Goal: Information Seeking & Learning: Understand process/instructions

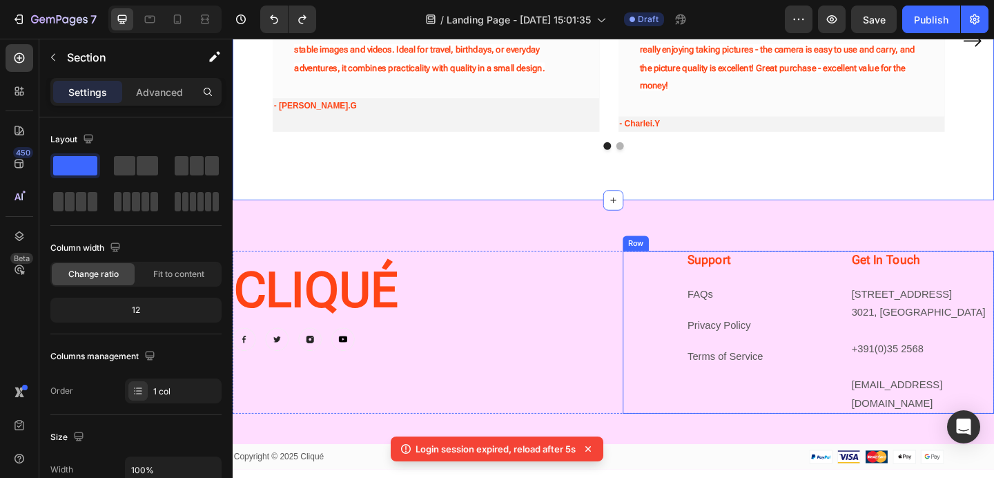
scroll to position [1558, 0]
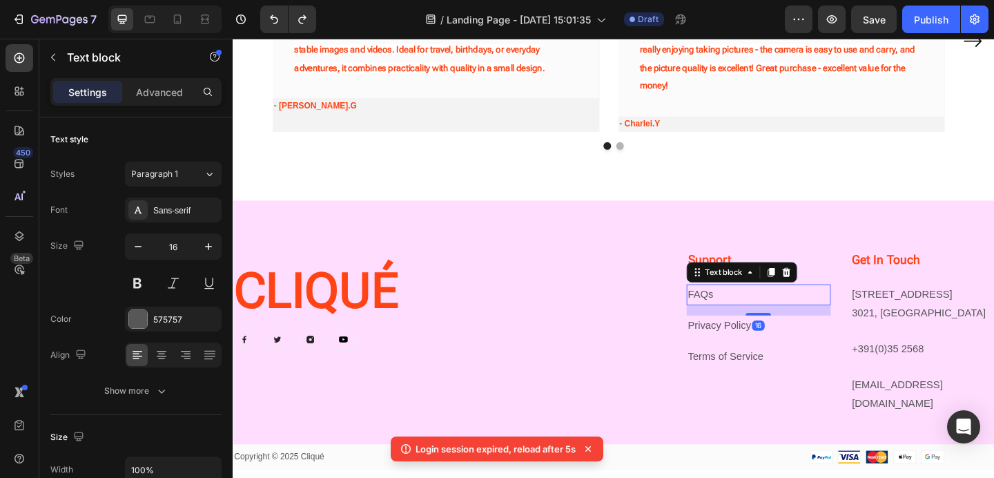
click at [737, 321] on link "FAQs" at bounding box center [742, 317] width 28 height 12
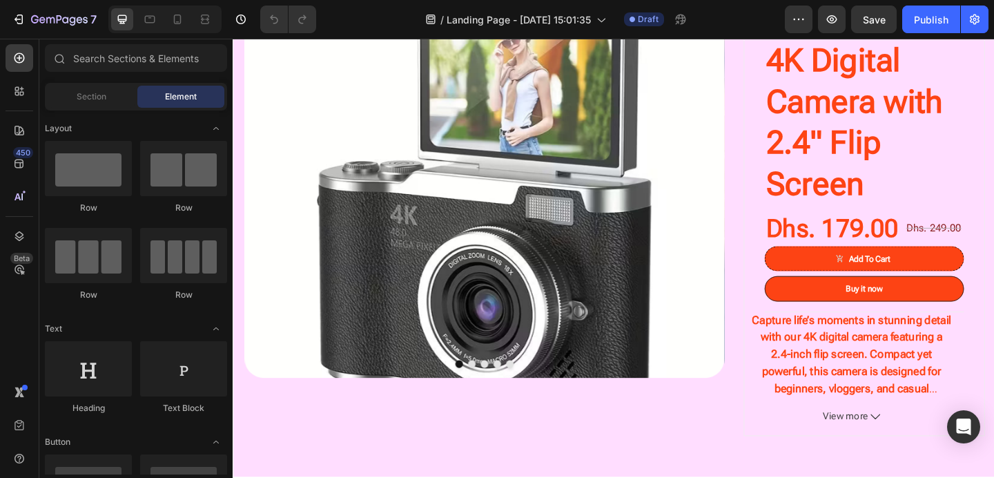
scroll to position [330, 0]
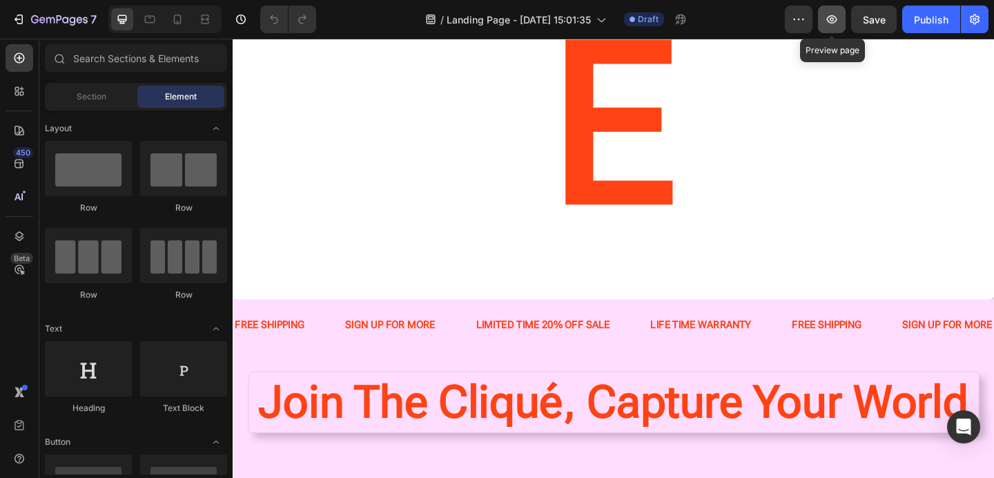
click at [820, 19] on button "button" at bounding box center [832, 20] width 28 height 28
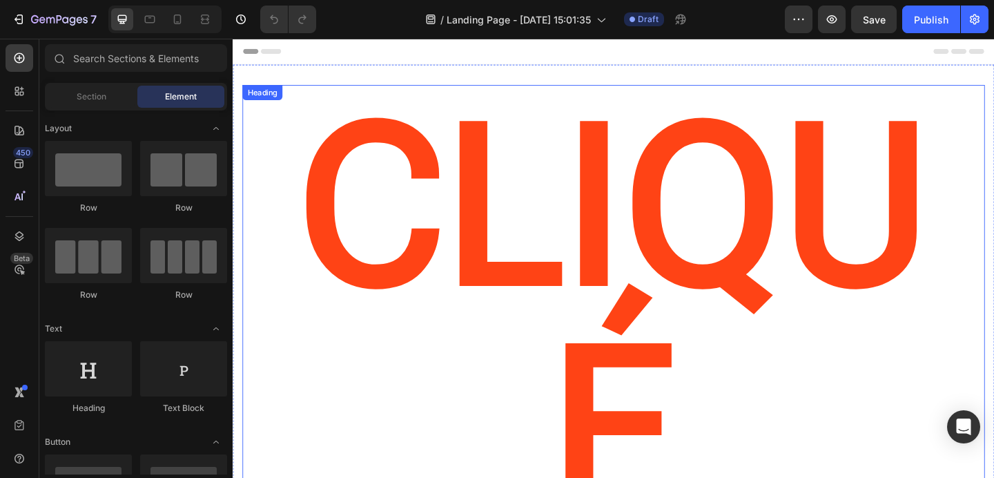
scroll to position [242, 0]
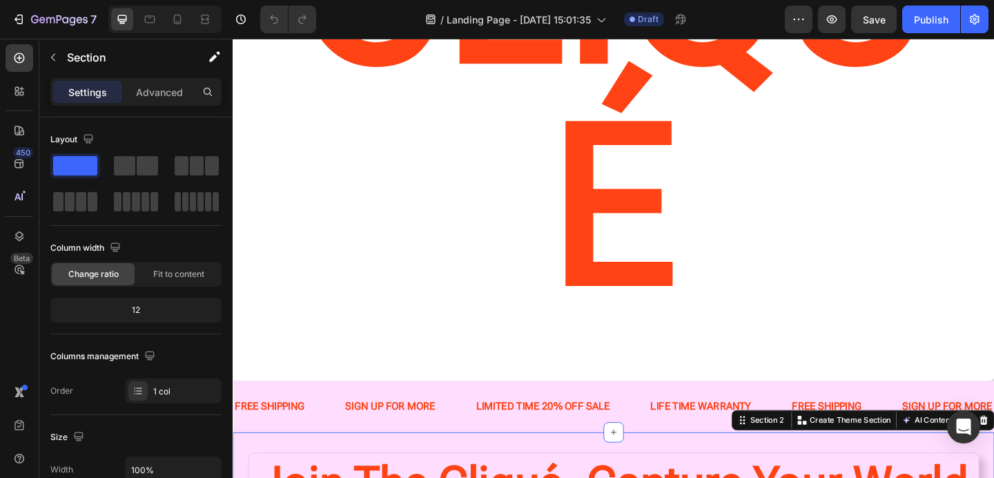
click at [479, 422] on div "SIGN UP FOR MORE Text Block" at bounding box center [424, 439] width 142 height 34
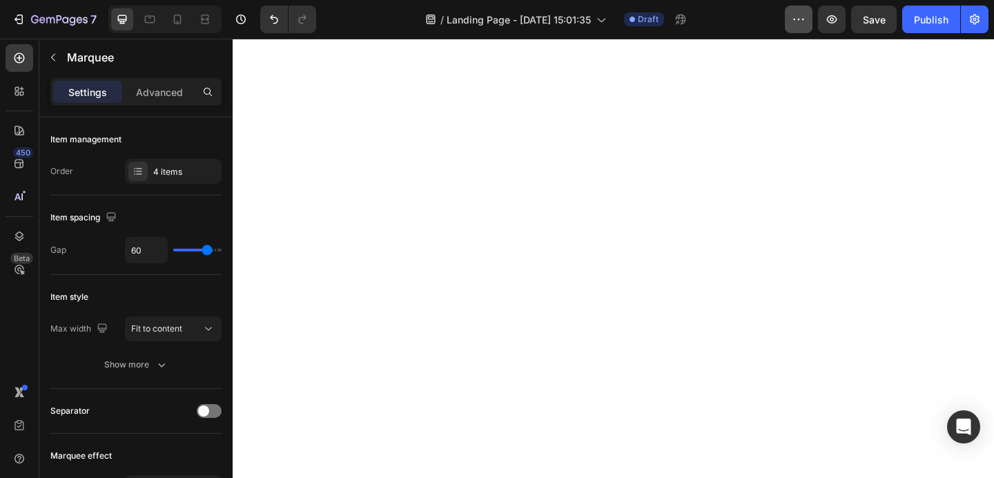
scroll to position [540, 0]
